Goal: Task Accomplishment & Management: Complete application form

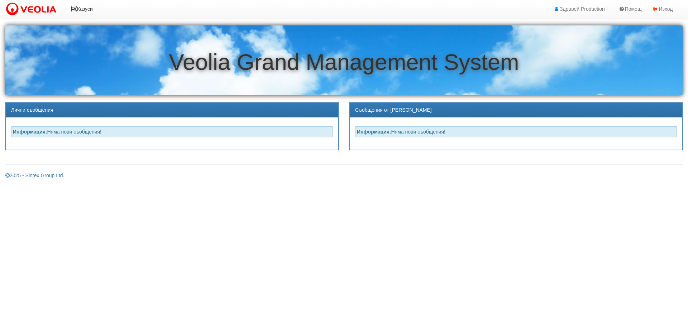
click at [88, 10] on link "Казуси" at bounding box center [81, 9] width 33 height 18
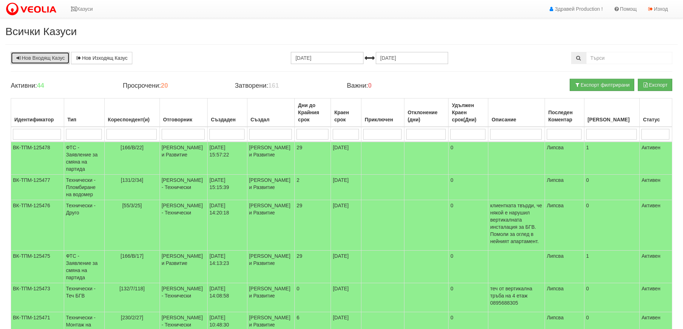
click at [56, 63] on link "Нов Входящ Казус" at bounding box center [40, 58] width 59 height 12
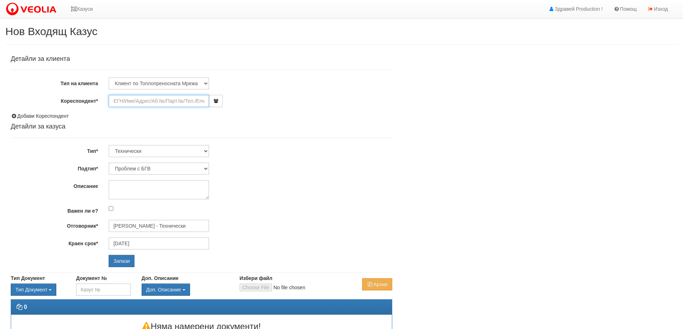
click at [184, 103] on input "Кореспондент*" at bounding box center [159, 101] width 100 height 12
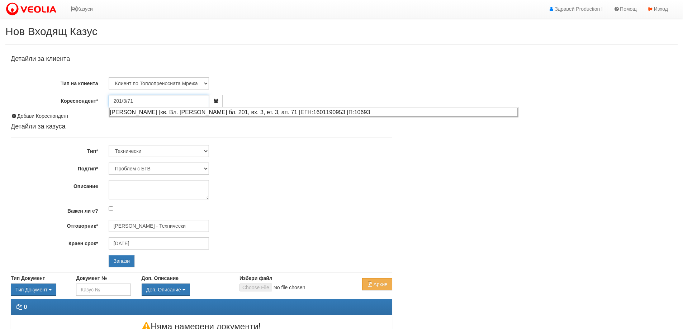
click at [176, 111] on div "ЙОВКА БОЙЧЕВА КУРТЕВА |кв. Вл. Варненчик бл. 201, вх. 3, ет. 3, ап. 71 |ЕГН:160…" at bounding box center [313, 112] width 408 height 9
type input "Ивайло Витлиянов"
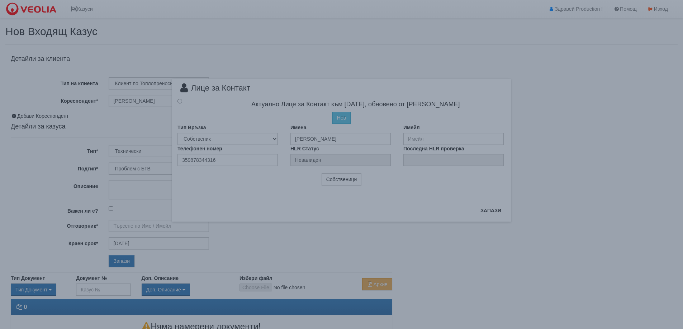
type input "Дончо Дончев - Технически"
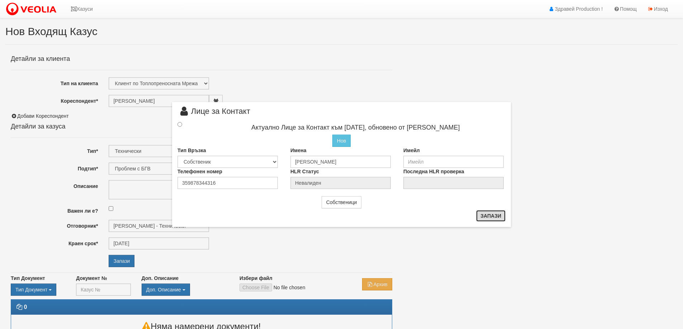
click at [496, 217] on button "Запази" at bounding box center [490, 215] width 29 height 11
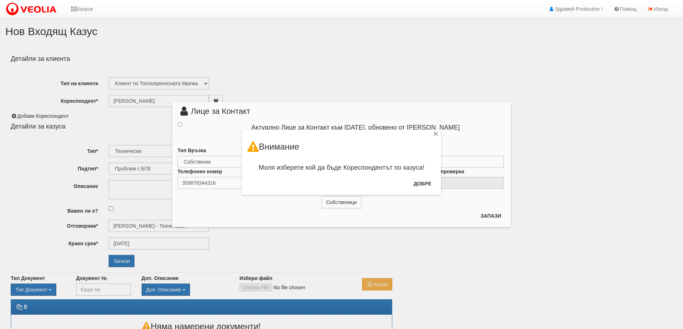
click at [180, 122] on div "× Внимание Моля изберете кой да бъде Кореспондентът по казуса! Добре" at bounding box center [341, 97] width 419 height 195
click at [436, 133] on div "×" at bounding box center [435, 135] width 7 height 7
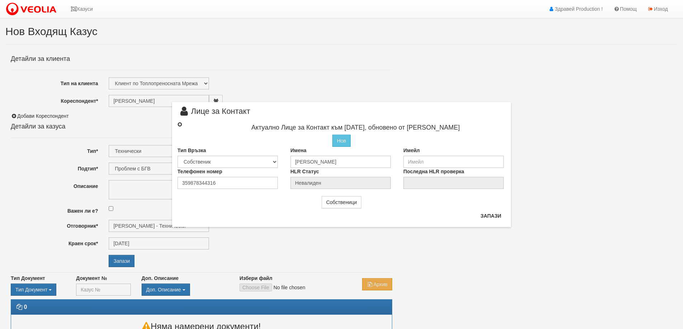
click at [180, 122] on input "radio" at bounding box center [179, 124] width 5 height 5
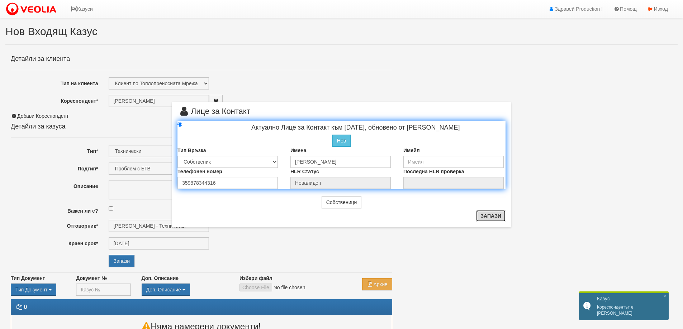
click at [501, 217] on button "Запази" at bounding box center [490, 215] width 29 height 11
radio input "true"
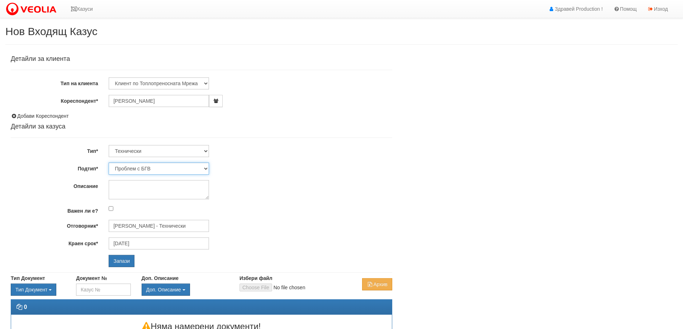
click at [160, 165] on select "Проблем с БГВ Теч ВОИ Теч БГВ Теч в АС Теч от водомер Проблем в АС Интервенция …" at bounding box center [159, 169] width 100 height 12
click at [109, 163] on select "Проблем с БГВ Теч ВОИ Теч БГВ Теч в АС Теч от водомер Проблем в АС Интервенция …" at bounding box center [159, 169] width 100 height 12
click at [174, 192] on textarea "Описание" at bounding box center [159, 189] width 100 height 19
type textarea "S"
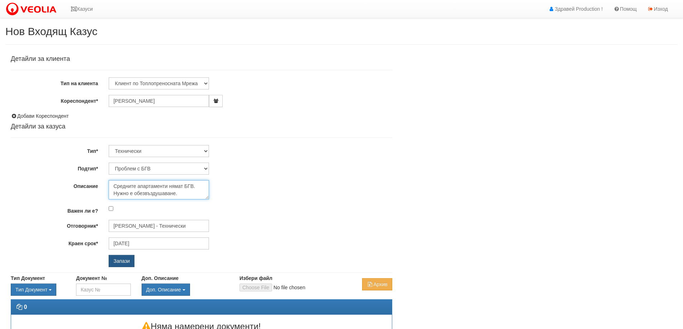
type textarea "Средните апартаменти нямат БГВ. Нужно е обезвъздушаване."
click at [129, 261] on input "Запази" at bounding box center [122, 261] width 26 height 12
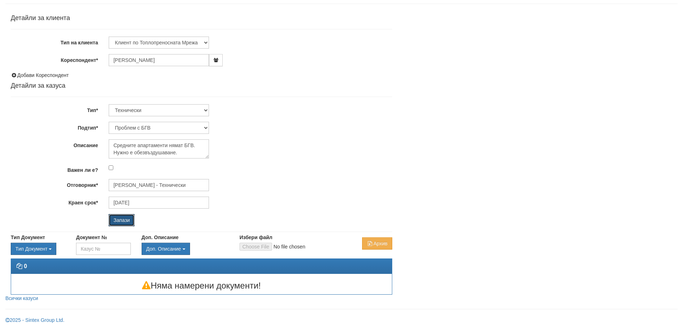
scroll to position [5, 0]
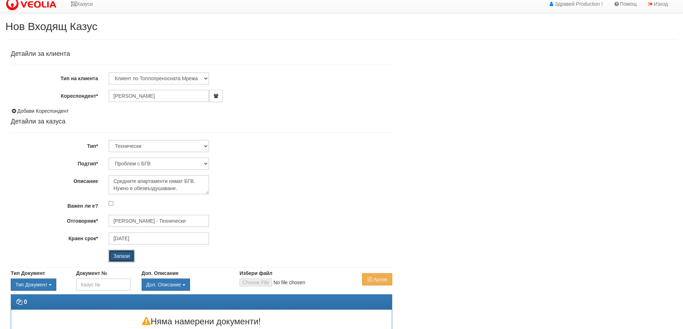
click at [115, 256] on input "Запази" at bounding box center [122, 256] width 26 height 12
click at [86, 4] on link "Казуси" at bounding box center [81, 4] width 33 height 18
